Goal: Find specific page/section: Find specific page/section

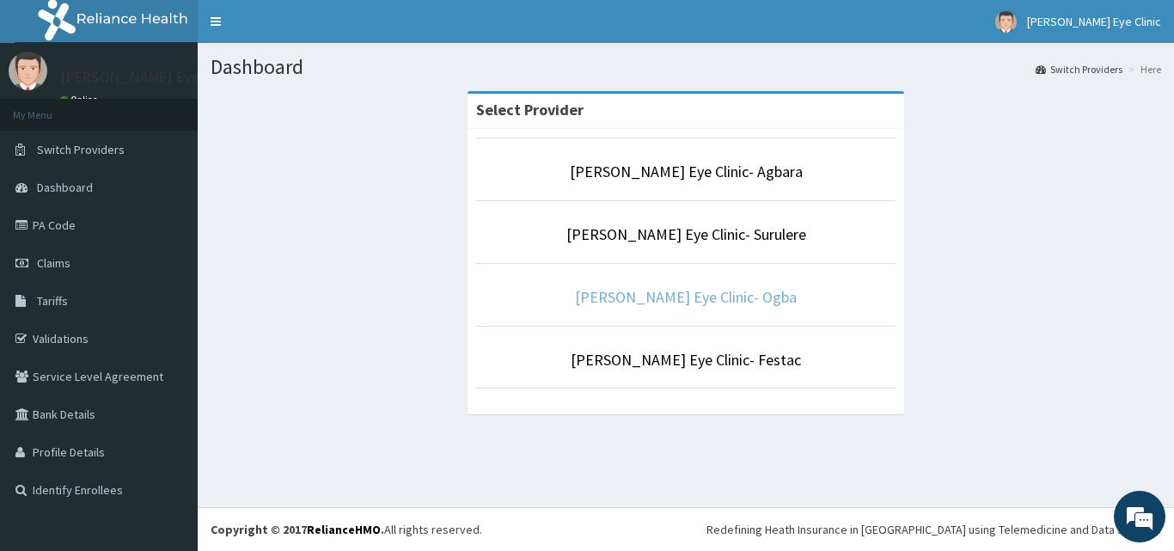
click at [669, 289] on link "[PERSON_NAME] Eye Clinic- Ogba" at bounding box center [686, 297] width 222 height 20
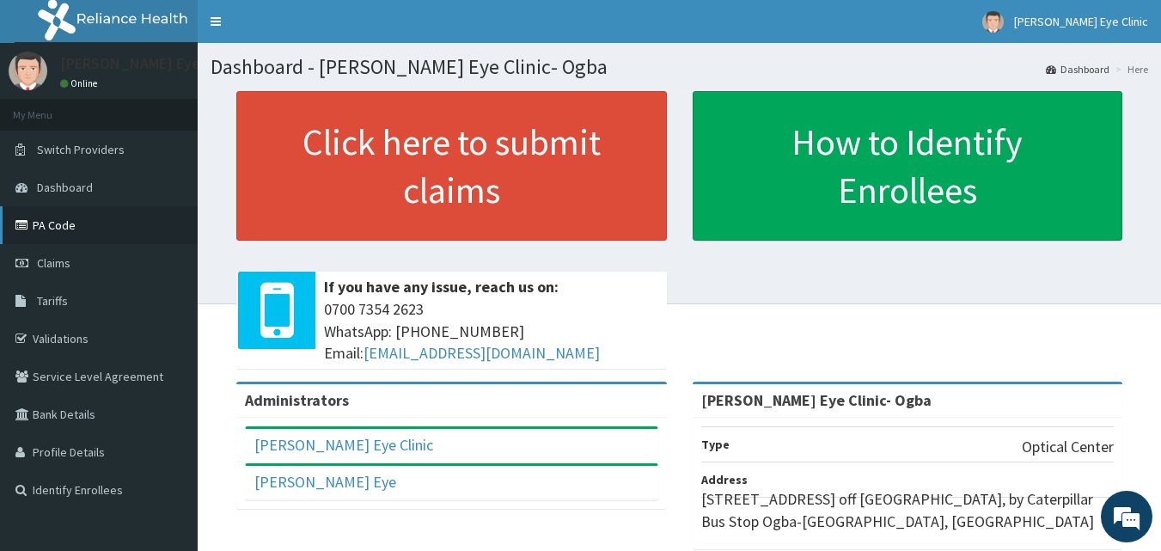
click at [59, 227] on link "PA Code" at bounding box center [99, 225] width 198 height 38
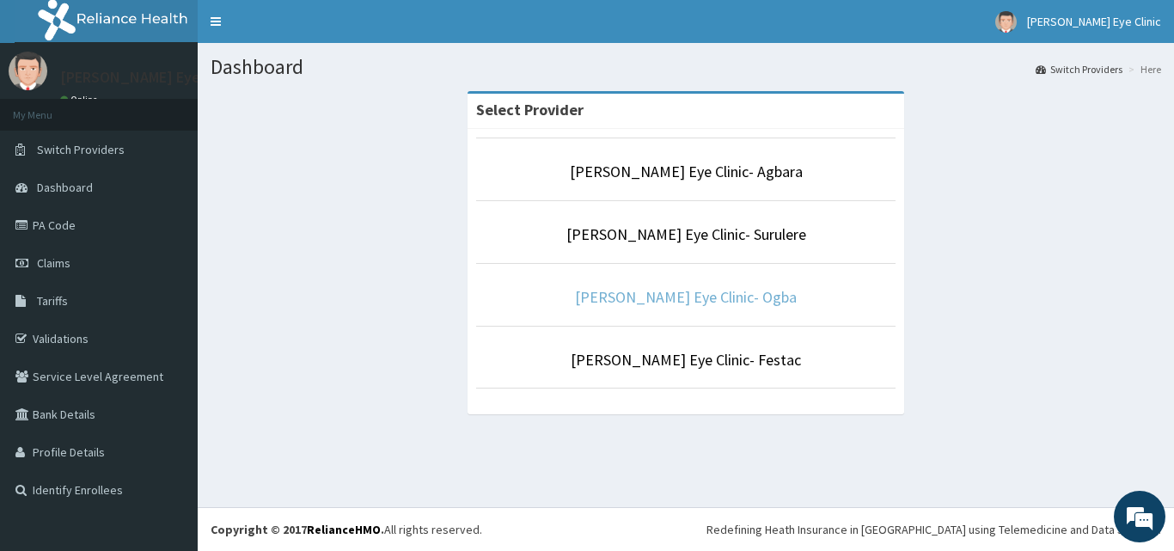
click at [710, 295] on link "[PERSON_NAME] Eye Clinic- Ogba" at bounding box center [686, 297] width 222 height 20
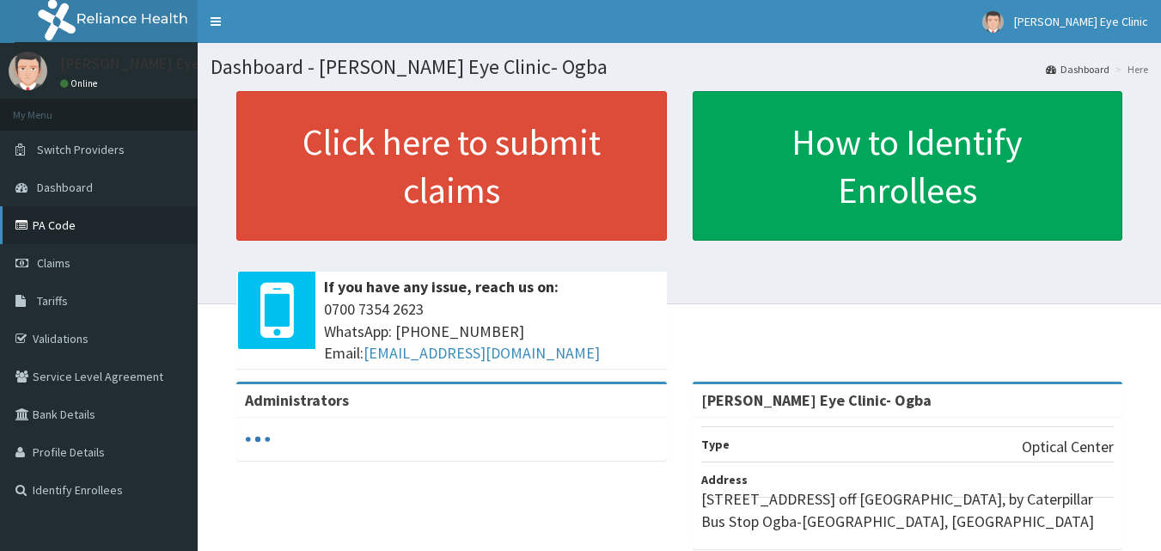
click at [40, 219] on link "PA Code" at bounding box center [99, 225] width 198 height 38
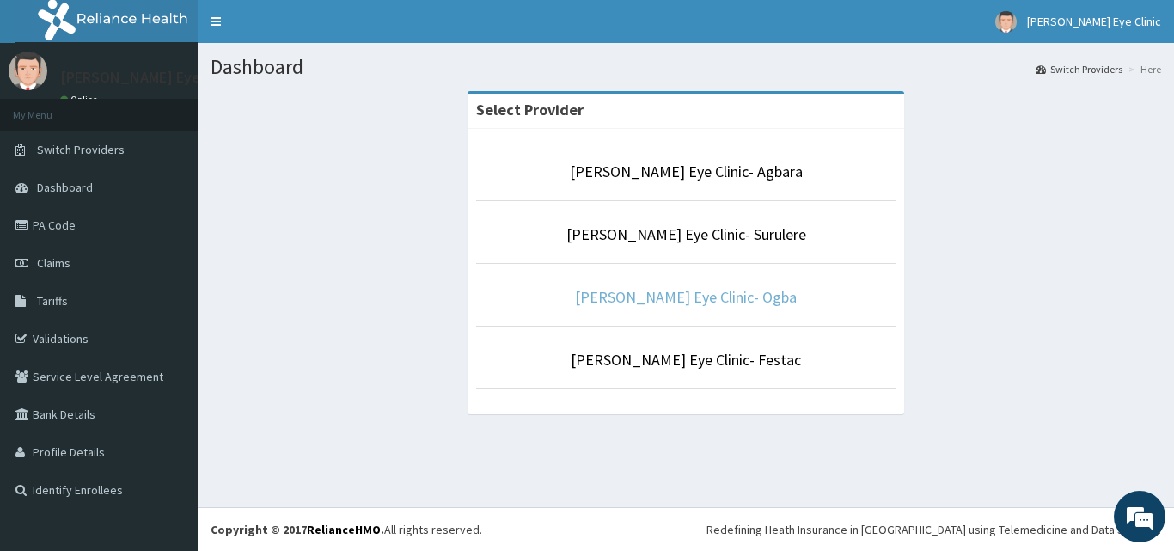
click at [664, 297] on link "[PERSON_NAME] Eye Clinic- Ogba" at bounding box center [686, 297] width 222 height 20
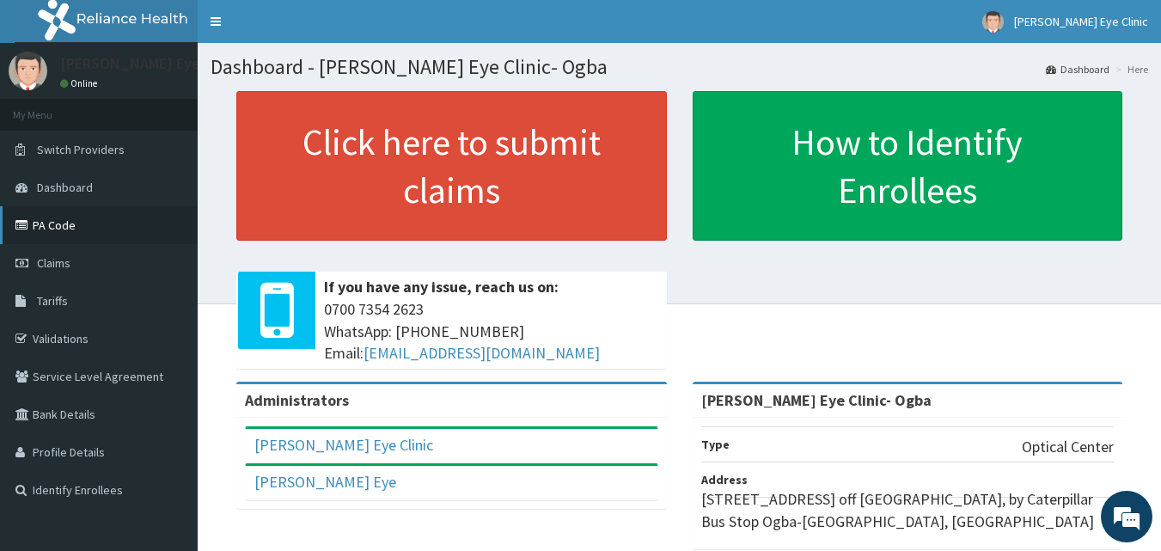
click at [53, 223] on link "PA Code" at bounding box center [99, 225] width 198 height 38
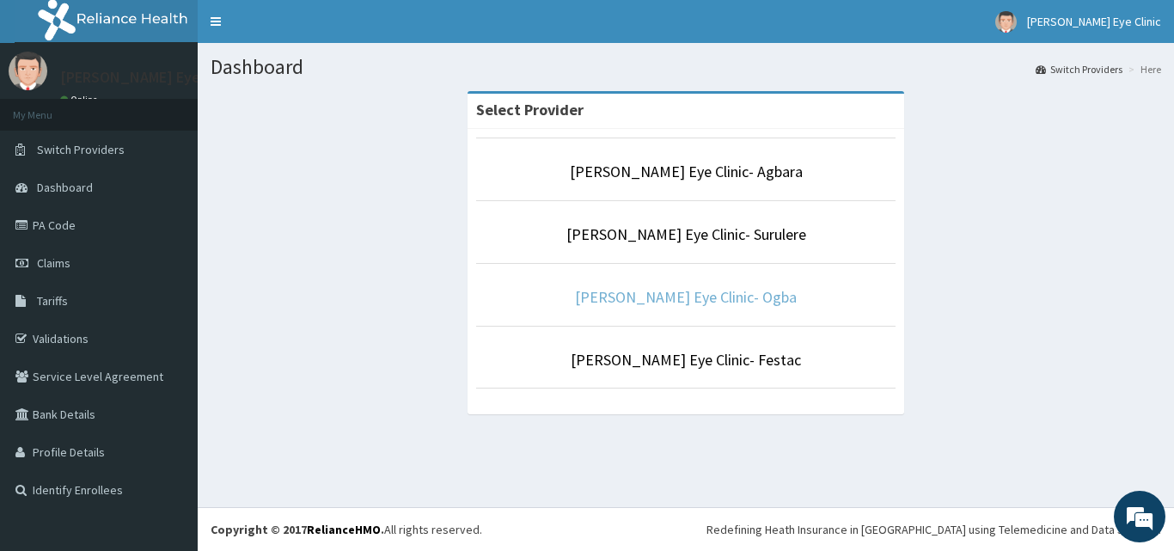
click at [671, 295] on link "[PERSON_NAME] Eye Clinic- Ogba" at bounding box center [686, 297] width 222 height 20
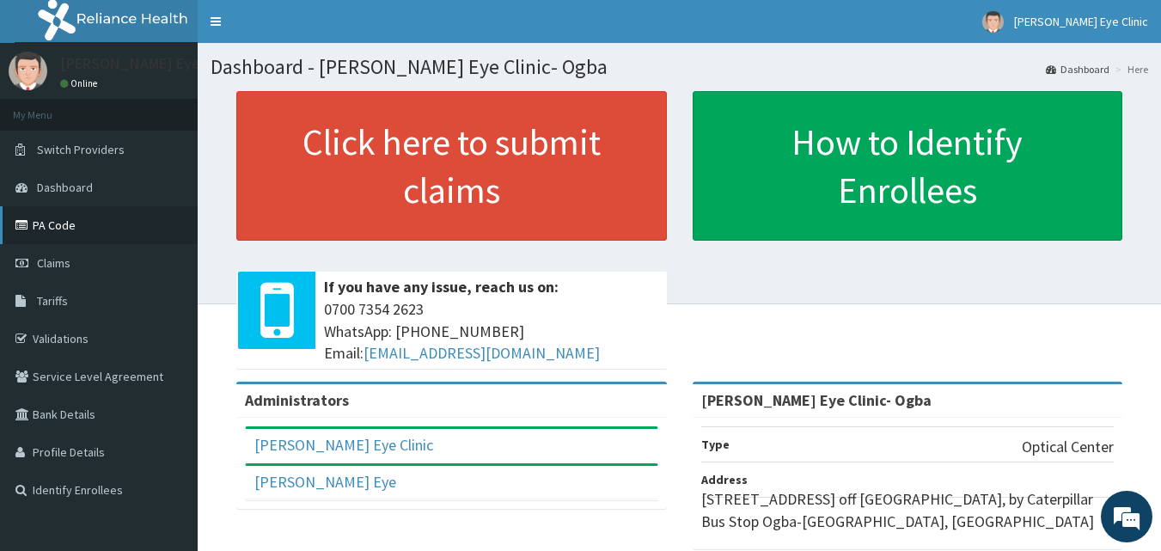
click at [68, 224] on link "PA Code" at bounding box center [99, 225] width 198 height 38
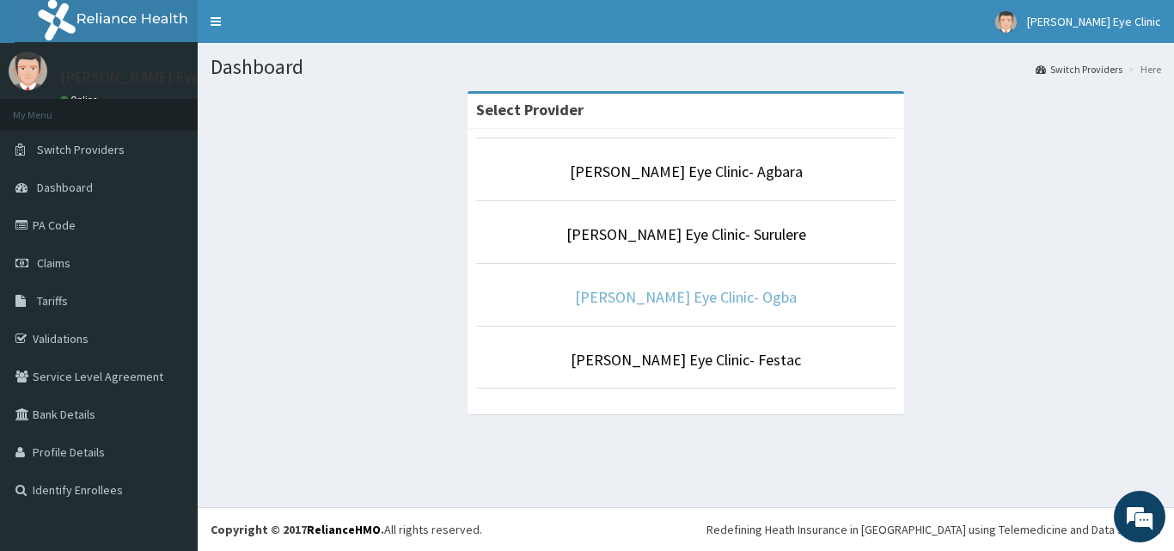
click at [685, 294] on link "[PERSON_NAME] Eye Clinic- Ogba" at bounding box center [686, 297] width 222 height 20
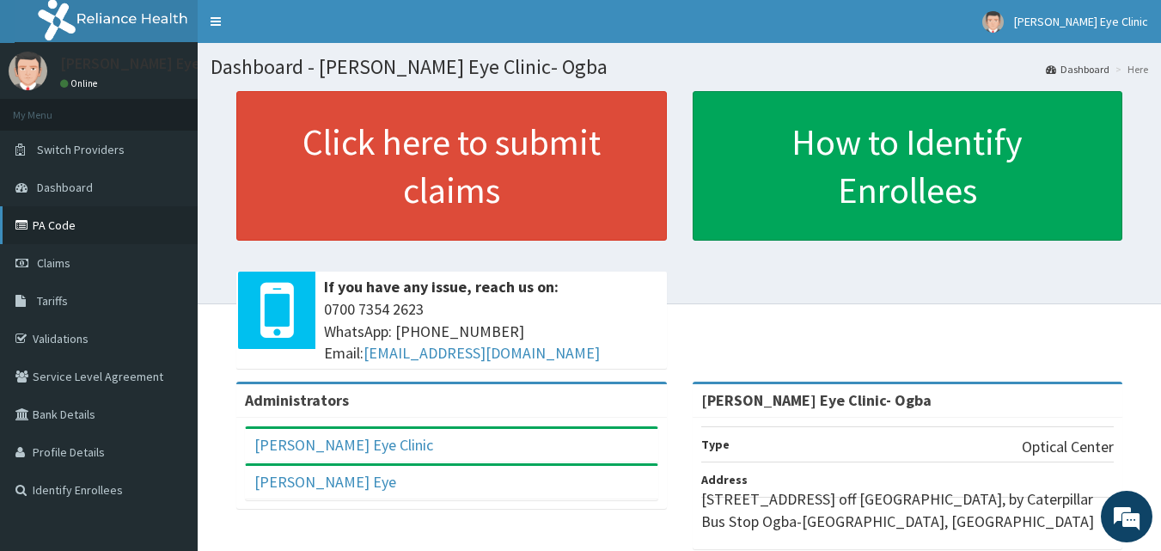
click at [51, 220] on link "PA Code" at bounding box center [99, 225] width 198 height 38
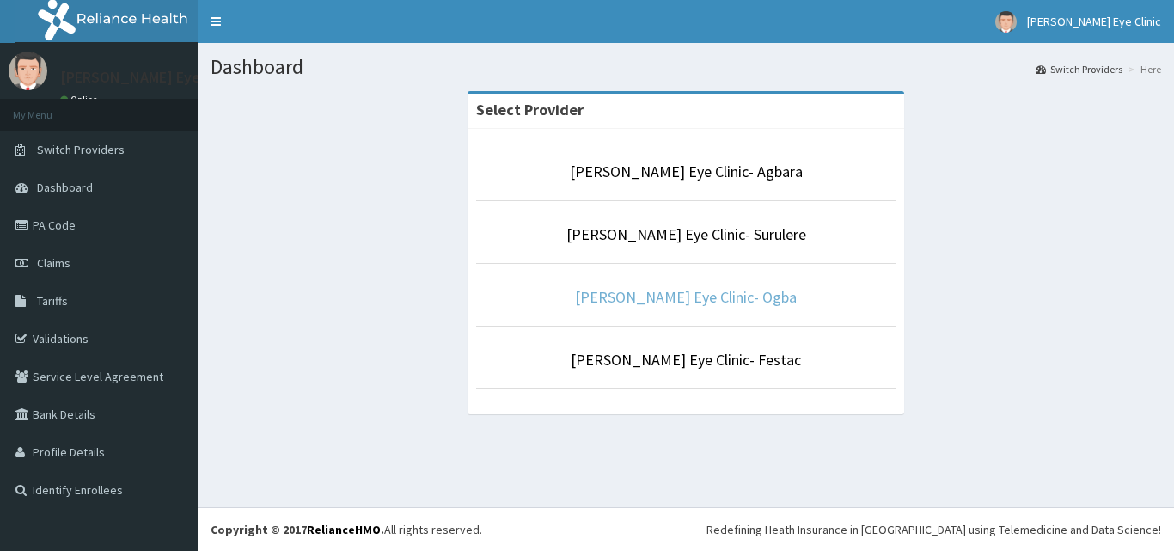
click at [676, 301] on link "[PERSON_NAME] Eye Clinic- Ogba" at bounding box center [686, 297] width 222 height 20
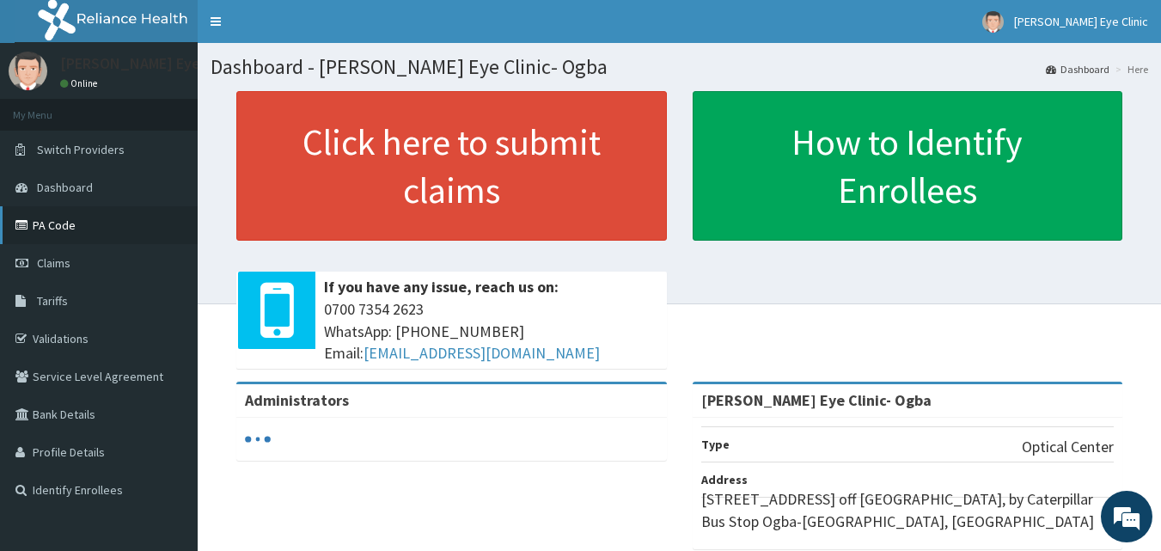
drag, startPoint x: 69, startPoint y: 221, endPoint x: 71, endPoint y: 210, distance: 10.6
click at [69, 218] on link "PA Code" at bounding box center [99, 225] width 198 height 38
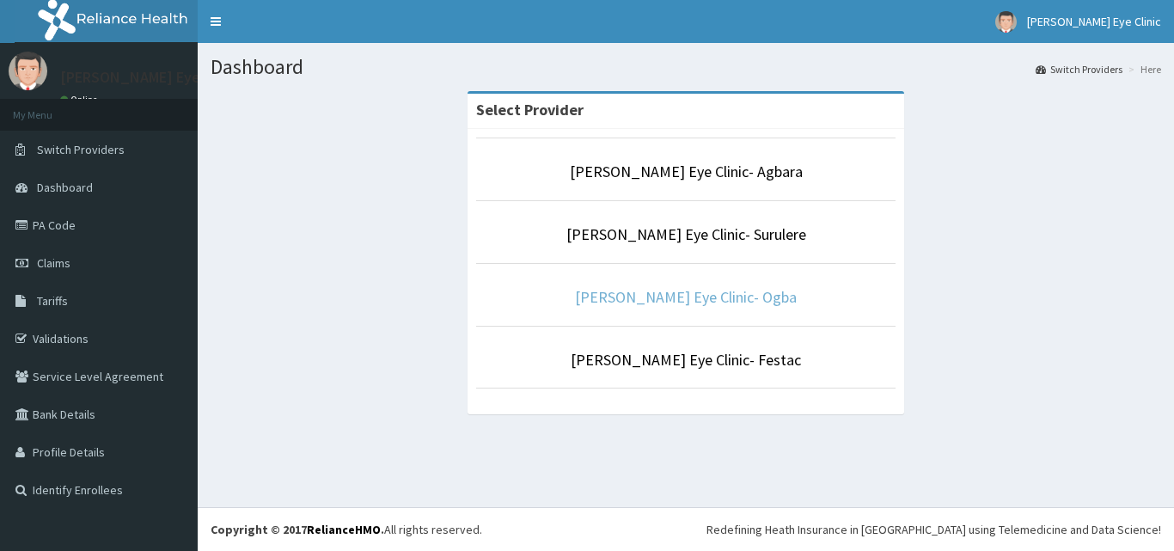
click at [644, 297] on link "[PERSON_NAME] Eye Clinic- Ogba" at bounding box center [686, 297] width 222 height 20
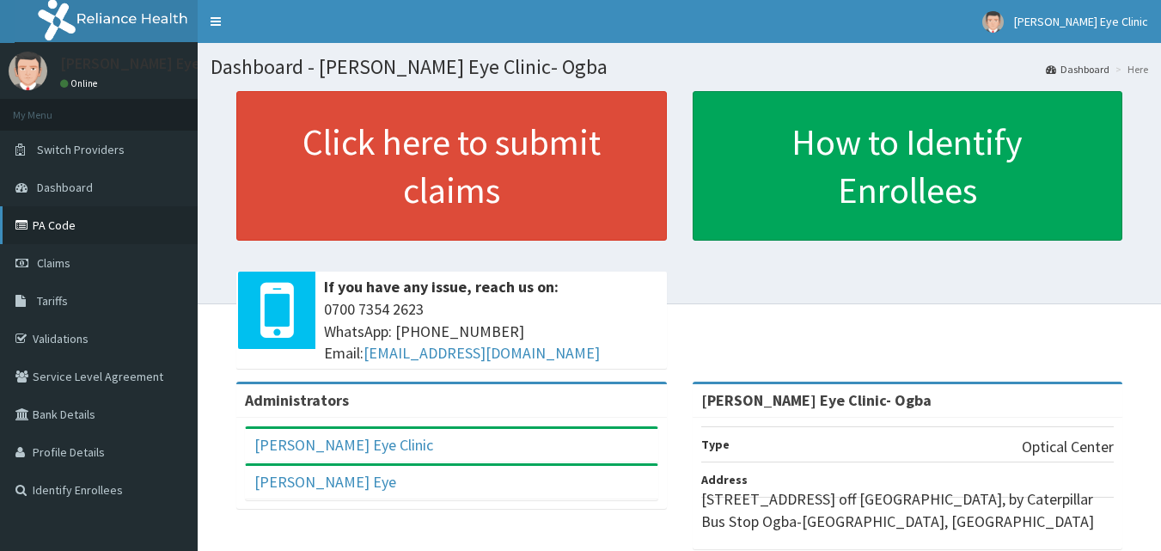
click at [56, 230] on link "PA Code" at bounding box center [99, 225] width 198 height 38
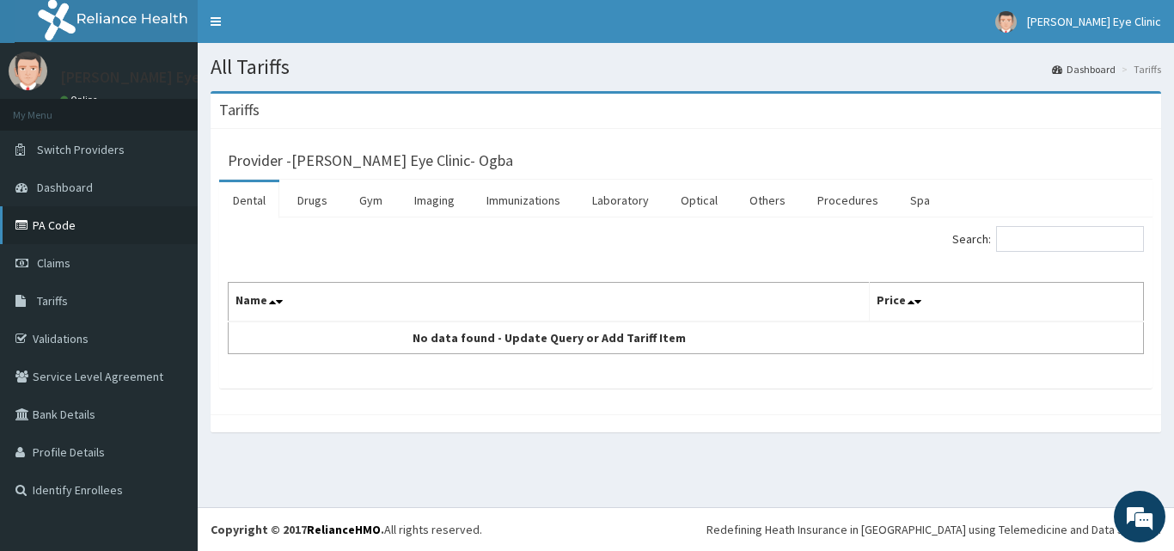
click at [55, 223] on link "PA Code" at bounding box center [99, 225] width 198 height 38
